Goal: Task Accomplishment & Management: Complete application form

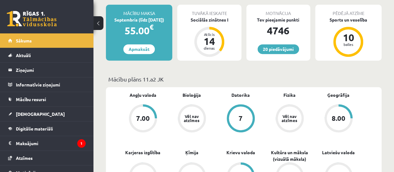
scroll to position [138, 0]
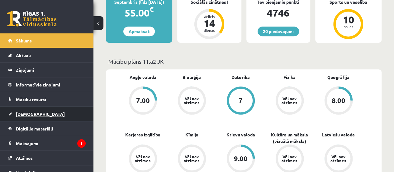
click at [33, 117] on link "[DEMOGRAPHIC_DATA]" at bounding box center [47, 113] width 78 height 14
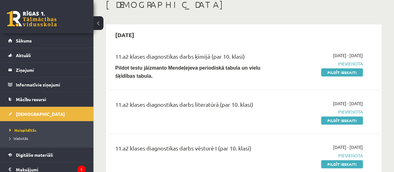
scroll to position [36, 0]
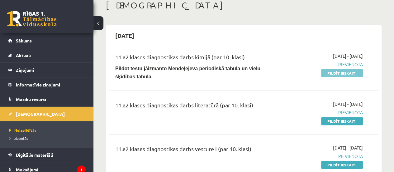
click at [346, 75] on link "Pildīt ieskaiti" at bounding box center [342, 73] width 42 height 8
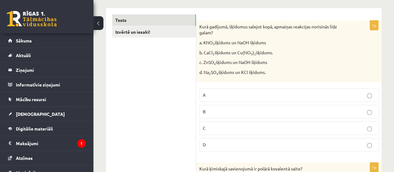
scroll to position [106, 0]
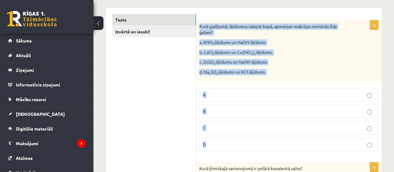
drag, startPoint x: 199, startPoint y: 24, endPoint x: 248, endPoint y: 147, distance: 132.7
click at [248, 147] on div "1p Kurā gadījumā, šķīdumus salejot kopā, apmaiņas reakcijas norisinās līdz gala…" at bounding box center [288, 88] width 185 height 136
copy div "Kurā gadījumā, šķīdumus salejot kopā, apmaiņas reakcijas norisinās līdz galam? …"
click at [232, 121] on label "C" at bounding box center [288, 127] width 179 height 13
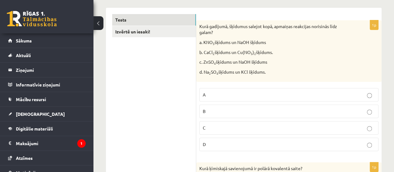
click at [231, 125] on p "C" at bounding box center [289, 127] width 172 height 7
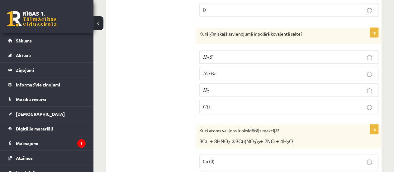
scroll to position [240, 0]
click at [200, 31] on p "Kurā ķīmiskajā savienojumā ir polārā kovalentā saite?" at bounding box center [273, 34] width 148 height 6
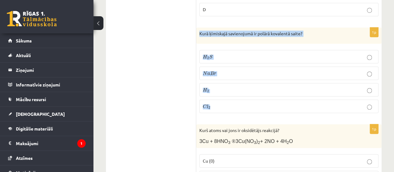
drag, startPoint x: 200, startPoint y: 31, endPoint x: 230, endPoint y: 106, distance: 79.9
click at [230, 106] on div "1p Kurā ķīmiskajā savienojumā ir polārā kovalentā saite? H 2 S H 2 S N a B r N …" at bounding box center [288, 72] width 185 height 90
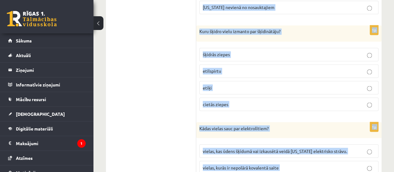
scroll to position [2907, 0]
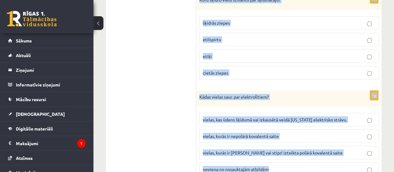
drag, startPoint x: 199, startPoint y: 33, endPoint x: 283, endPoint y: 184, distance: 172.6
copy form "Lore ipsumdolo sitametcons ad elitse doeiusmod tempo? I 5 U L 1 E D m A e A m V…"
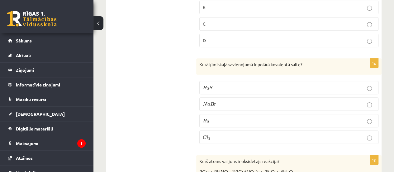
scroll to position [210, 0]
click at [229, 83] on p "H 2 S H 2 S" at bounding box center [289, 86] width 172 height 7
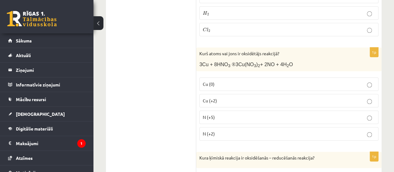
scroll to position [323, 0]
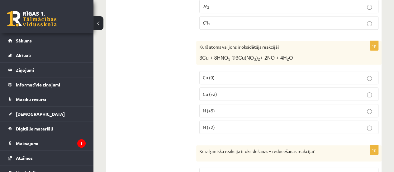
click at [218, 104] on label "N (+5)" at bounding box center [288, 110] width 179 height 13
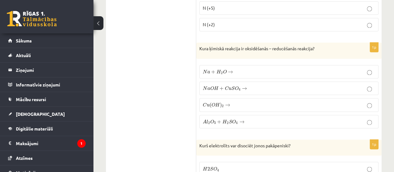
scroll to position [426, 0]
click at [210, 69] on span "N a + H 2 O →" at bounding box center [218, 71] width 30 height 5
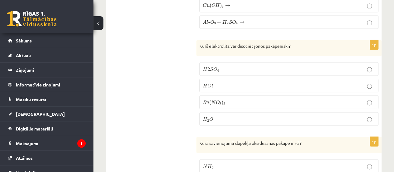
scroll to position [525, 0]
click at [239, 65] on p "H 2 S O 4 H 2 S O 4" at bounding box center [289, 68] width 172 height 7
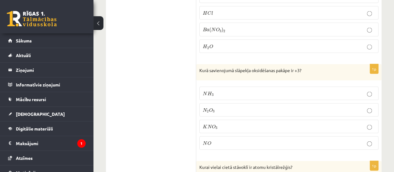
scroll to position [598, 0]
click at [259, 106] on p "N 2 O 3 N 2 O 3" at bounding box center [289, 109] width 172 height 7
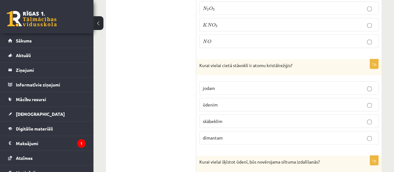
scroll to position [699, 0]
click at [236, 134] on p "dimantam" at bounding box center [289, 137] width 172 height 7
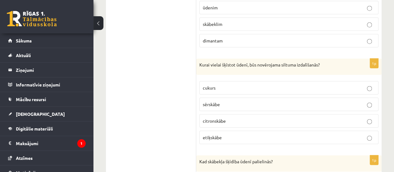
click at [346, 70] on div "1p Kurai vielai šķīstot ūdenī, būs novērojama siltuma izdalīšanās? cukurs [GEOG…" at bounding box center [288, 104] width 185 height 90
click at [267, 101] on p "sērskābe" at bounding box center [289, 104] width 172 height 7
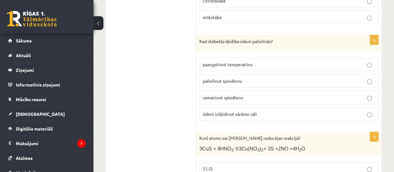
scroll to position [916, 0]
click at [359, 76] on label "palielinot spiedienu" at bounding box center [288, 80] width 179 height 13
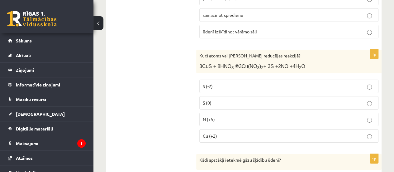
scroll to position [998, 0]
click at [350, 79] on label "S (-2)" at bounding box center [288, 85] width 179 height 13
click at [229, 115] on p "N (+5)" at bounding box center [289, 118] width 172 height 7
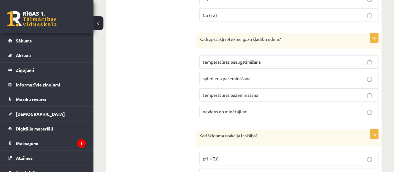
scroll to position [1120, 0]
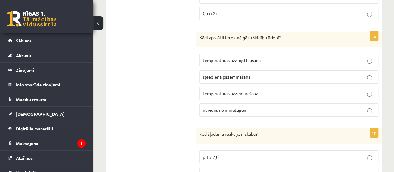
click at [351, 70] on label "spiediena pazemināšana" at bounding box center [288, 76] width 179 height 13
click at [263, 90] on p "temperatūras pazemināšana" at bounding box center [289, 93] width 172 height 7
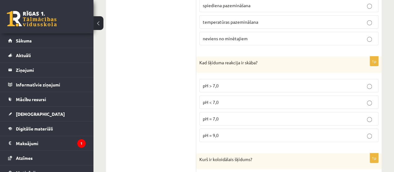
scroll to position [1192, 0]
click at [349, 99] on fieldset "pH > 7,0 pH < 7,0 pH = 7,0 pH = 9,0" at bounding box center [288, 109] width 179 height 68
click at [236, 98] on p "pH < 7,0" at bounding box center [289, 101] width 172 height 7
click at [347, 98] on p "pH < 7,0" at bounding box center [289, 101] width 172 height 7
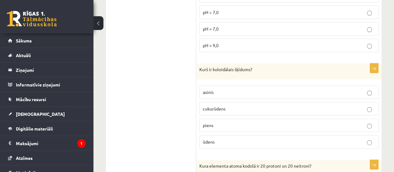
scroll to position [1282, 0]
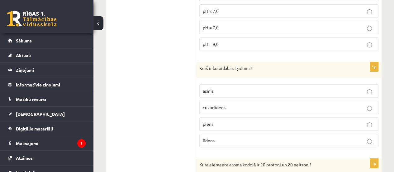
click at [294, 120] on p "piens" at bounding box center [289, 123] width 172 height 7
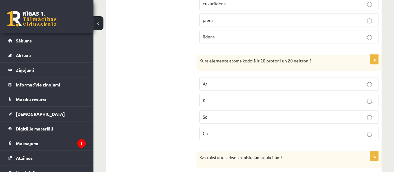
scroll to position [1386, 0]
click at [356, 97] on p "K" at bounding box center [289, 100] width 172 height 7
click at [327, 129] on p "Ca" at bounding box center [289, 132] width 172 height 7
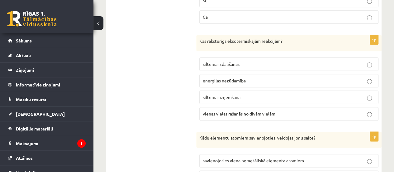
scroll to position [1504, 0]
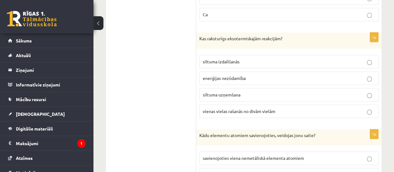
click at [358, 88] on label "siltuma uzņemšana" at bounding box center [288, 94] width 179 height 13
click at [338, 58] on p "siltuma izdalīšanās" at bounding box center [289, 61] width 172 height 7
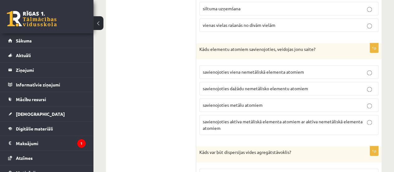
scroll to position [1591, 0]
click at [347, 82] on fieldset "savienojoties viena nemetāliskā elementa atomiem savienojoties dažādu nemetālis…" at bounding box center [288, 98] width 179 height 74
click at [265, 117] on p "savienojoties aktīva metāliskā elementa atomiem ar aktīva nemetāliskā elementa …" at bounding box center [289, 123] width 172 height 13
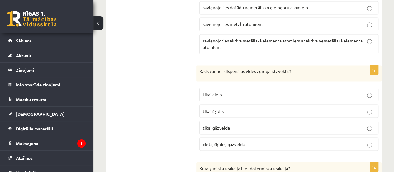
scroll to position [1677, 0]
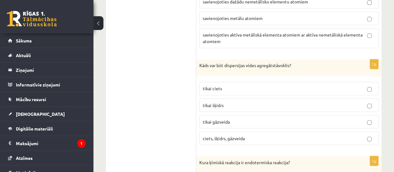
click at [351, 98] on label "tikai šķidrs" at bounding box center [288, 104] width 179 height 13
click at [242, 135] on span "ciets, šķidrs, gāzveida" at bounding box center [224, 138] width 42 height 6
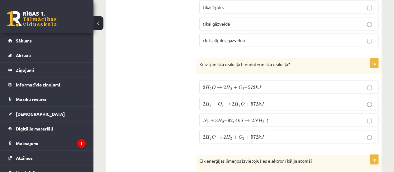
scroll to position [1775, 0]
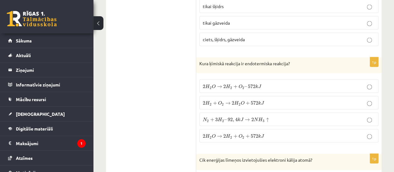
click at [349, 79] on label "2 H 2 O → 2 H 2 + O 2 – 572 k J 2 H 2 O → 2 H 2 + O 2 – 572 k J" at bounding box center [288, 85] width 179 height 13
click at [354, 112] on label "N 2 + 3 H 2 – 92 , 4 k J → 2 N H 3 ↑ N 2 + 3 H 2 – 92 , 4 k J → 2 N H 3 ↑" at bounding box center [288, 118] width 179 height 13
click at [263, 134] on span "J" at bounding box center [262, 136] width 3 height 4
click at [351, 129] on label "2 H 2 O → 2 H 2 + O 2 + 572 k J 2 H 2 O → 2 H 2 + O 2 + 572 k J" at bounding box center [288, 135] width 179 height 13
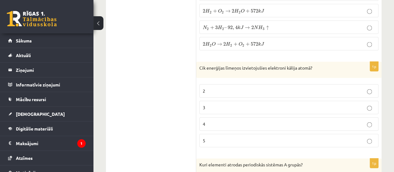
scroll to position [1867, 0]
click at [349, 120] on p "4" at bounding box center [289, 123] width 172 height 7
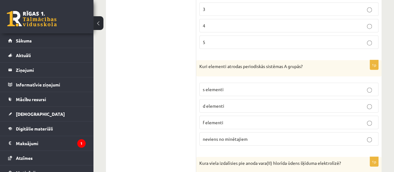
scroll to position [1965, 0]
click at [365, 86] on p "s elementi" at bounding box center [289, 89] width 172 height 7
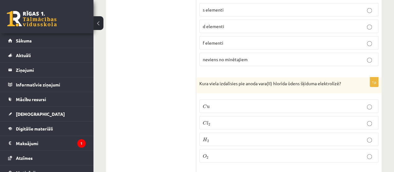
scroll to position [2046, 0]
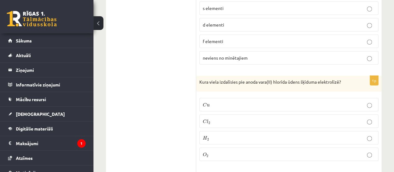
click at [307, 118] on p "C l 2 C l 2" at bounding box center [289, 121] width 172 height 7
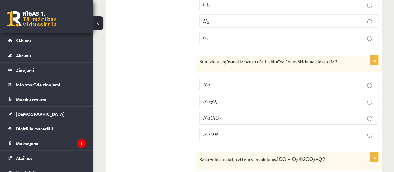
scroll to position [2163, 0]
click at [379, 92] on div "1p Kuru vielu iegūšanai izmanto nātrija hlorīda ūdens šķīduma elektrolīzi? N a …" at bounding box center [288, 100] width 185 height 90
click at [255, 130] on p "N a O H N a O H" at bounding box center [289, 133] width 172 height 7
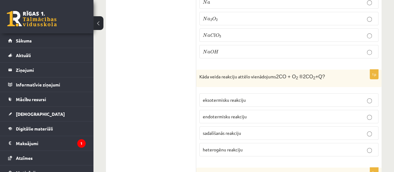
scroll to position [2253, 0]
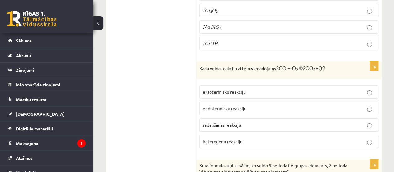
click at [358, 101] on label "endotermisku reakciju" at bounding box center [288, 107] width 179 height 13
click at [312, 88] on p "eksotermisku reakciju" at bounding box center [289, 91] width 172 height 7
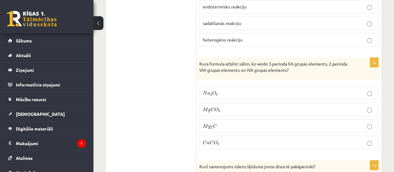
scroll to position [2355, 0]
click at [351, 86] on label "N a 2 O 2 N a 2 O 2" at bounding box center [288, 92] width 179 height 13
click at [293, 102] on label "M g C O 3 M g C O 3" at bounding box center [288, 108] width 179 height 13
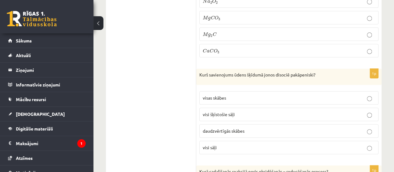
scroll to position [2447, 0]
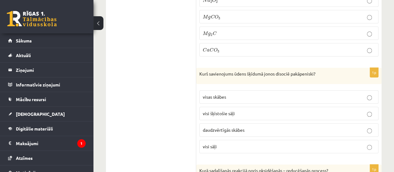
click at [359, 93] on p "visas skābes" at bounding box center [289, 96] width 172 height 7
click at [295, 126] on p "daudzvērtīgās skābes" at bounding box center [289, 129] width 172 height 7
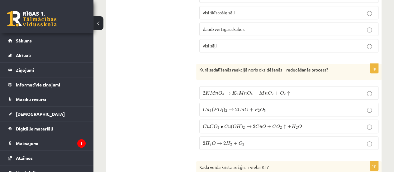
scroll to position [2548, 0]
click at [371, 136] on label "2 H 2 O → 2 H 2 + O 2 2 H 2 O → 2 H 2 + O 2" at bounding box center [288, 142] width 179 height 13
click at [321, 89] on p "2 K M n O 4 → K 2 M n O 4 + M n O 2 + O 2 ↑ 2 K M n O 4 → K 2 M n O 4 + M n O 2…" at bounding box center [289, 92] width 172 height 7
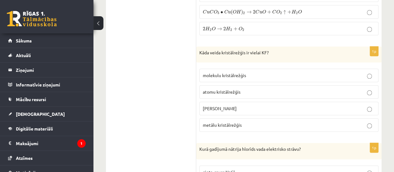
scroll to position [2663, 0]
click at [358, 73] on fieldset "molekulu kristālrežģis atomu kristālrežģis [PERSON_NAME] metālu kristālrežģis" at bounding box center [288, 98] width 179 height 68
click at [274, 104] on p "[PERSON_NAME]" at bounding box center [289, 107] width 172 height 7
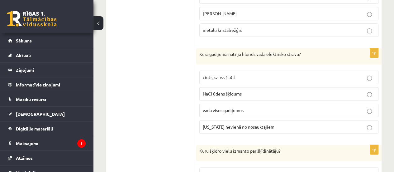
scroll to position [2757, 0]
click at [349, 90] on p "NaCl ūdens šķīdums" at bounding box center [289, 93] width 172 height 7
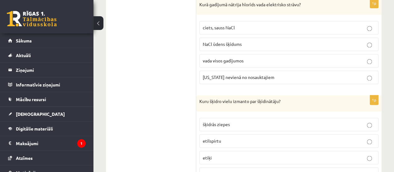
scroll to position [2806, 0]
click at [289, 137] on p "etilspirtu" at bounding box center [289, 140] width 172 height 7
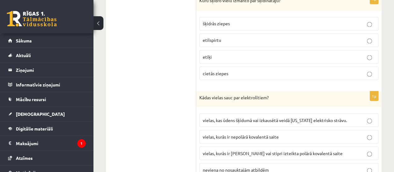
scroll to position [2907, 0]
click at [347, 90] on div "Kādas vielas sauc par elektrolītiem?" at bounding box center [288, 98] width 185 height 16
click at [266, 149] on span "vielas, kurās ir [PERSON_NAME] vai stipri izteikta polārā kovalentā saite" at bounding box center [273, 152] width 140 height 6
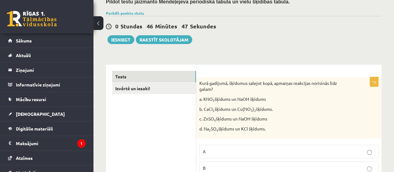
scroll to position [50, 0]
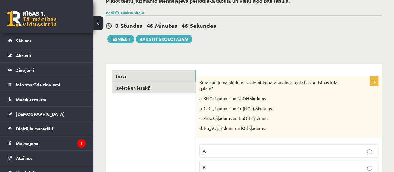
click at [141, 88] on link "Izvērtē un iesaki!" at bounding box center [154, 88] width 84 height 12
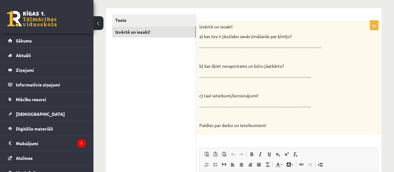
scroll to position [106, 0]
click at [198, 23] on div "Izvērtē un iesaki! a) kas tev ir jāuzlabo savās zināšanās par ķīmiju? …………………………" at bounding box center [288, 77] width 185 height 115
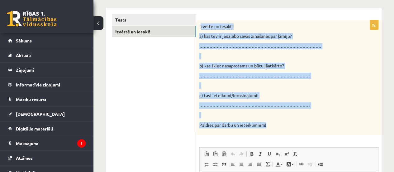
drag, startPoint x: 200, startPoint y: 25, endPoint x: 282, endPoint y: 130, distance: 133.2
click at [282, 130] on div "Izvērtē un iesaki! a) kas tev ir jāuzlabo savās zināšanās par ķīmiju? …………………………" at bounding box center [288, 77] width 185 height 115
copy div "zvērtē un iesaki! a) kas tev ir jāuzlabo savās zināšanās par ķīmiju? ……………………………"
click at [336, 93] on p "c) tavi ieteikumi/ierosinājumi!" at bounding box center [273, 95] width 148 height 6
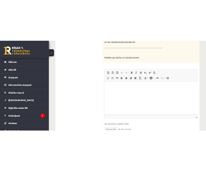
scroll to position [199, 0]
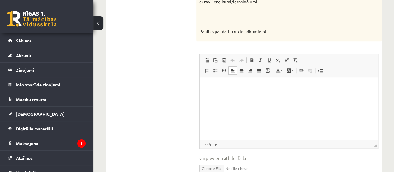
click at [274, 82] on html at bounding box center [289, 86] width 178 height 19
click at [221, 82] on html at bounding box center [289, 86] width 178 height 19
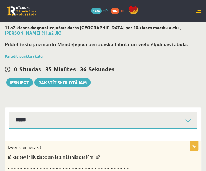
scroll to position [1, 0]
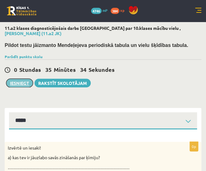
click at [27, 79] on button "Iesniegt" at bounding box center [19, 83] width 27 height 9
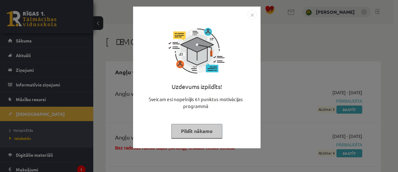
click at [211, 14] on img "Close" at bounding box center [252, 14] width 9 height 9
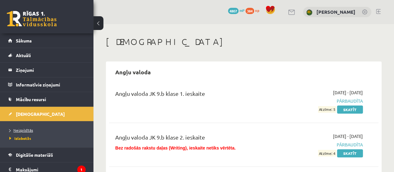
click at [25, 129] on span "Neizpildītās" at bounding box center [21, 129] width 24 height 5
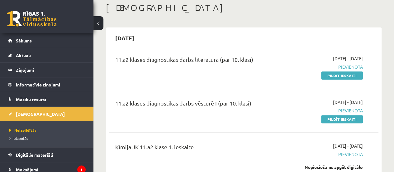
scroll to position [34, 0]
